Goal: Navigation & Orientation: Find specific page/section

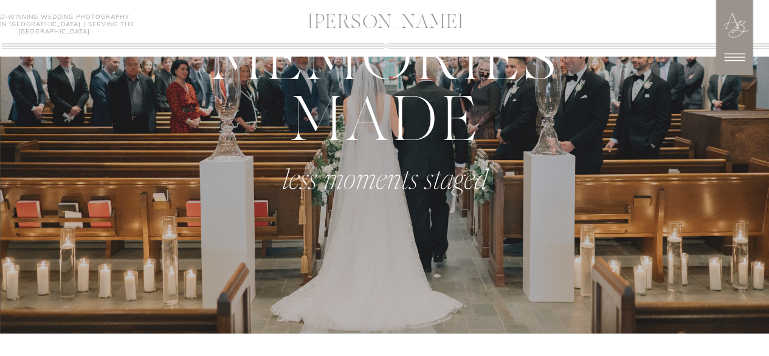
scroll to position [752, 0]
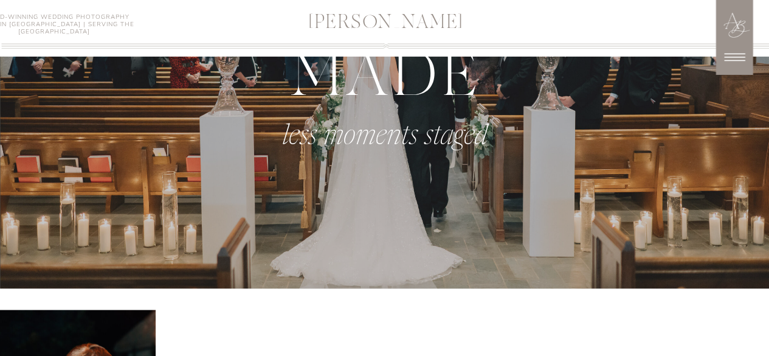
click at [740, 57] on icon at bounding box center [734, 58] width 21 height 8
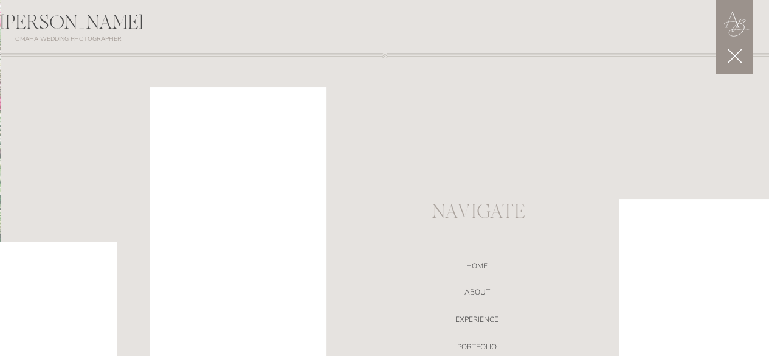
scroll to position [0, 0]
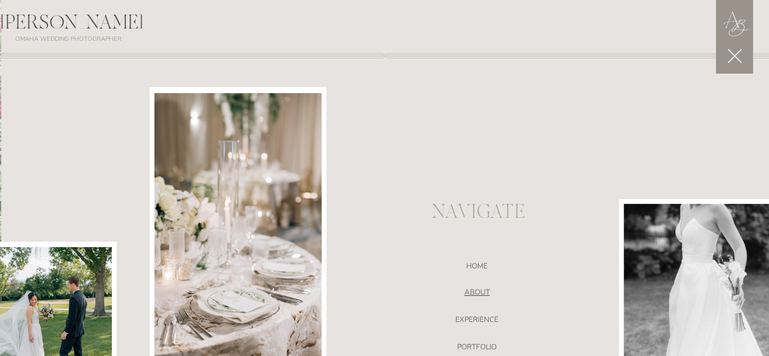
click at [477, 296] on nav "ABOUT" at bounding box center [478, 294] width 258 height 12
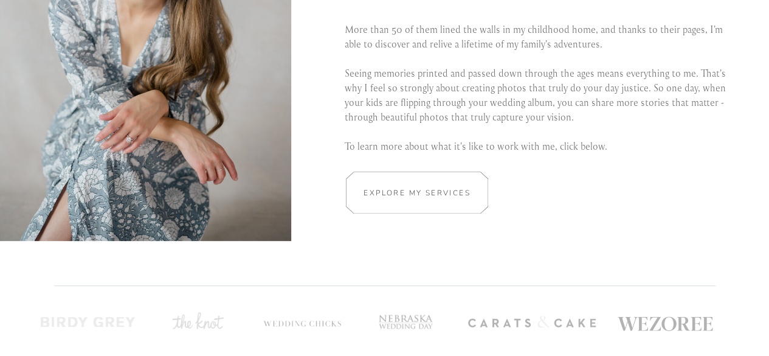
scroll to position [2410, 0]
click at [446, 197] on h2 "Explore my services" at bounding box center [417, 192] width 115 height 12
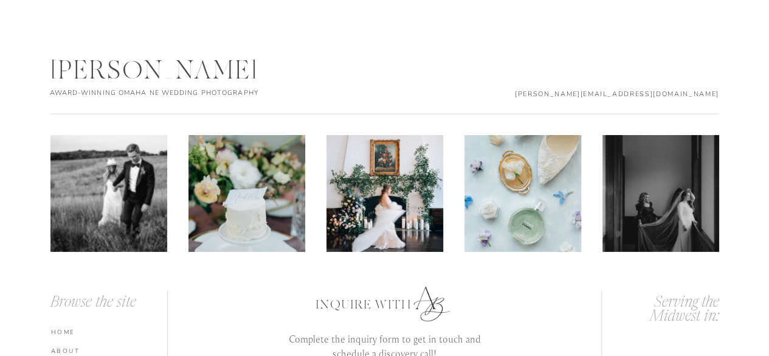
scroll to position [4156, 0]
